Goal: Task Accomplishment & Management: Use online tool/utility

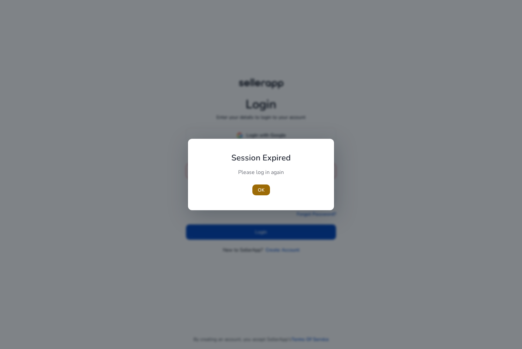
type input "**********"
click at [262, 195] on span "button" at bounding box center [261, 190] width 18 height 16
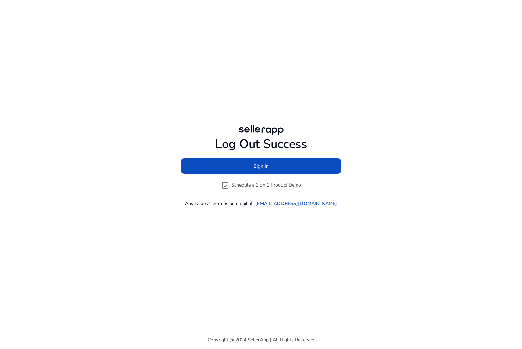
click at [262, 226] on div "Log Out Success Sign In event_available Schedule a 1 on 1 Product Demo Any issu…" at bounding box center [260, 165] width 389 height 330
click at [263, 168] on span "Sign In" at bounding box center [260, 165] width 15 height 7
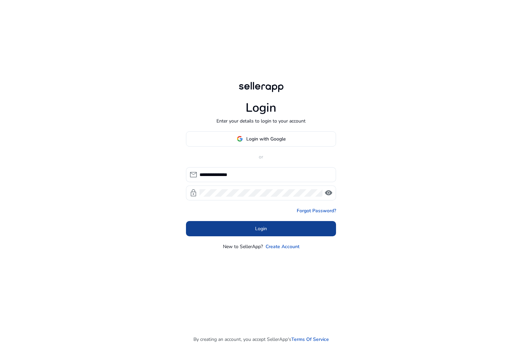
click at [257, 223] on span at bounding box center [261, 228] width 150 height 16
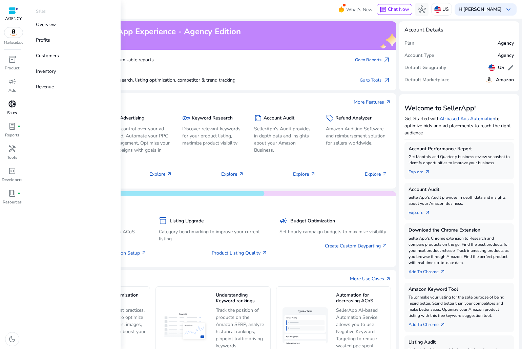
click at [13, 105] on span "donut_small" at bounding box center [12, 104] width 8 height 8
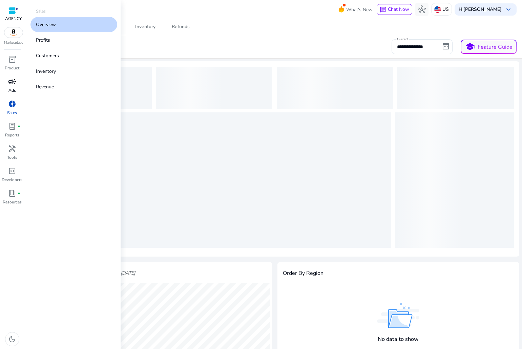
click at [8, 85] on span "campaign" at bounding box center [12, 82] width 8 height 8
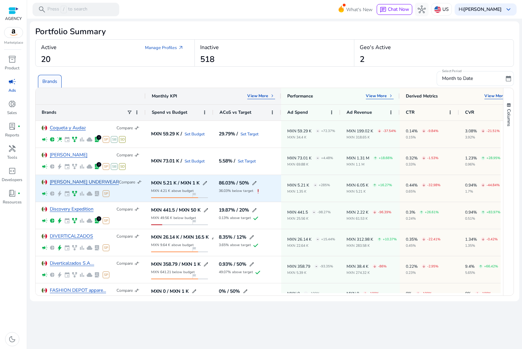
click at [76, 180] on link "[PERSON_NAME] UNDERWEAR" at bounding box center [84, 182] width 69 height 5
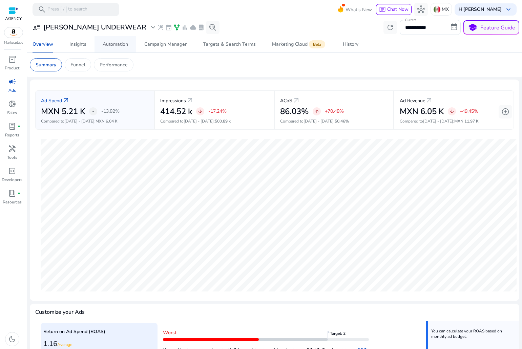
click at [111, 48] on span "Automation" at bounding box center [115, 44] width 25 height 16
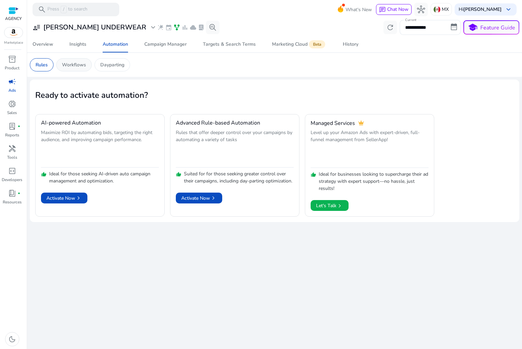
click at [85, 60] on div "Workflows" at bounding box center [74, 64] width 36 height 13
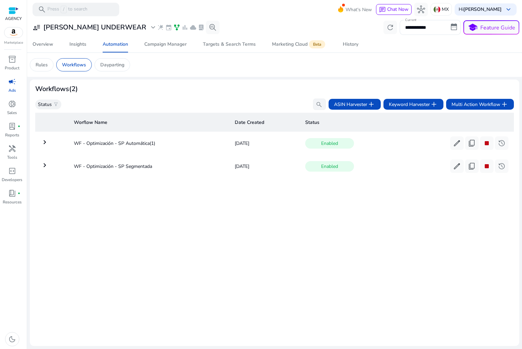
click at [47, 144] on mat-icon "keyboard_arrow_right" at bounding box center [45, 142] width 8 height 8
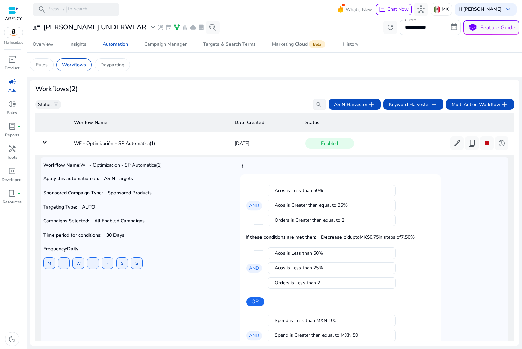
click at [426, 199] on div "Acos is Less than 50% Acos is Greater than equal to 35% Orders is Greater than …" at bounding box center [348, 205] width 173 height 51
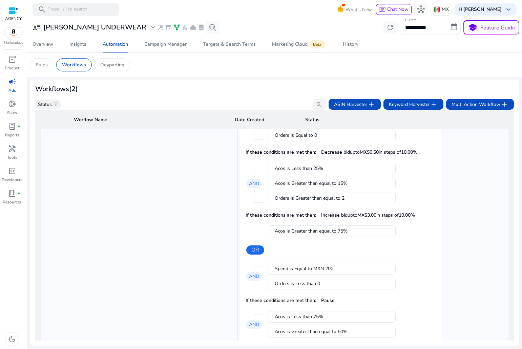
scroll to position [203, 0]
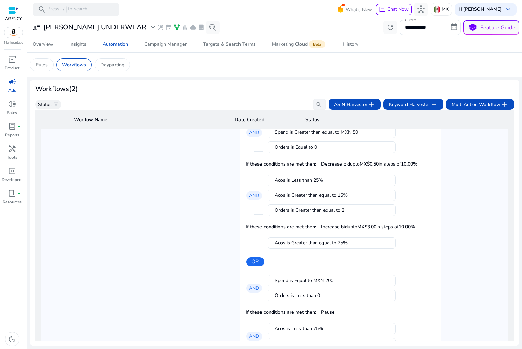
click at [420, 265] on div "Acos is Greater than equal to 75% OR" at bounding box center [340, 249] width 190 height 34
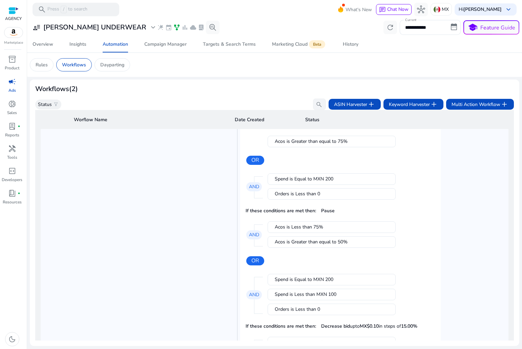
scroll to position [271, 0]
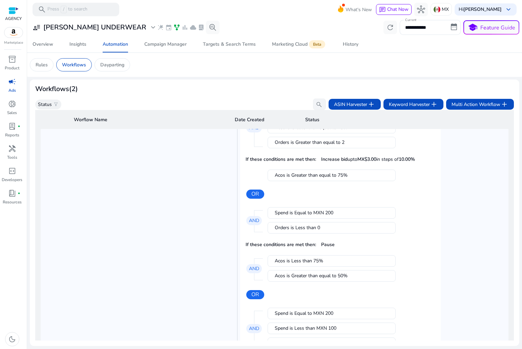
click at [447, 282] on div "If Acos is Less than 50% Acos is Greater than equal to 35% Orders is Greater th…" at bounding box center [372, 153] width 265 height 529
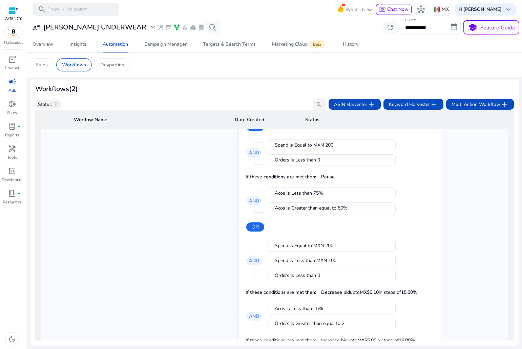
scroll to position [372, 0]
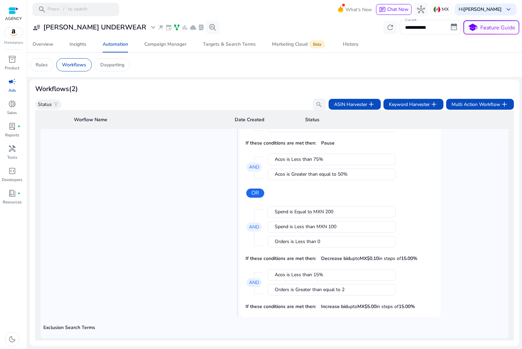
click at [447, 243] on div "If Acos is Less than 50% Acos is Greater than equal to 35% Orders is Greater th…" at bounding box center [372, 52] width 265 height 529
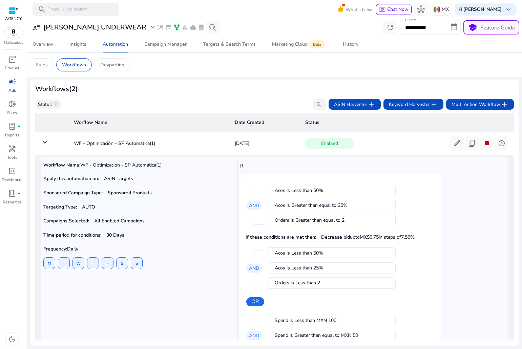
scroll to position [372, 0]
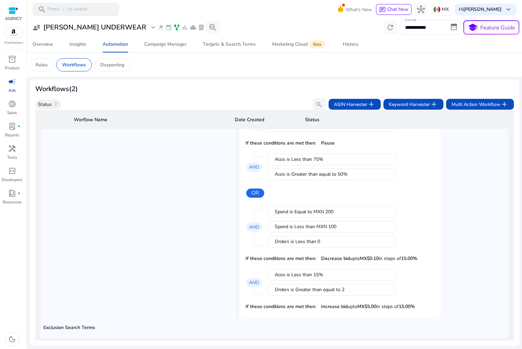
drag, startPoint x: 0, startPoint y: 0, endPoint x: 492, endPoint y: 152, distance: 515.2
click at [492, 152] on div "If Acos is Less than 50% Acos is Greater than equal to 35% Orders is Greater th…" at bounding box center [372, 52] width 265 height 529
